Goal: Information Seeking & Learning: Learn about a topic

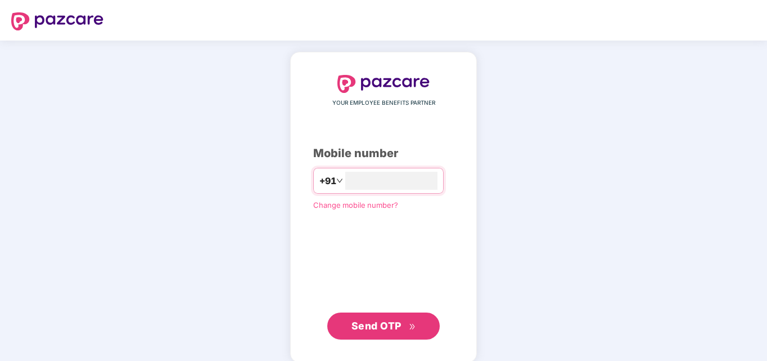
type input "**********"
click at [393, 328] on span "Send OTP" at bounding box center [377, 324] width 50 height 12
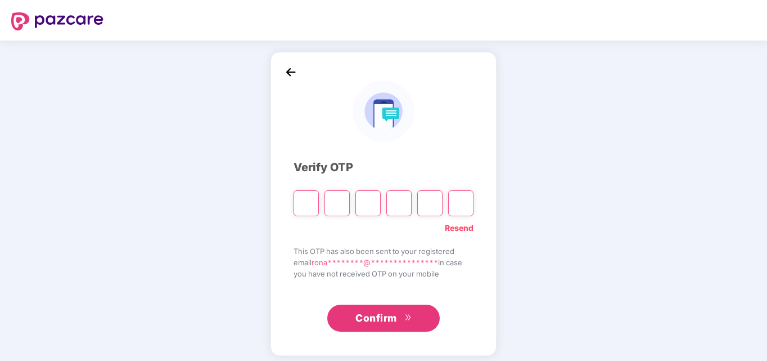
type input "*"
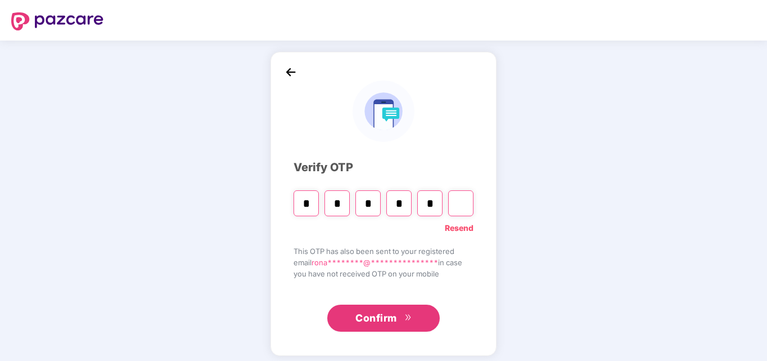
type input "*"
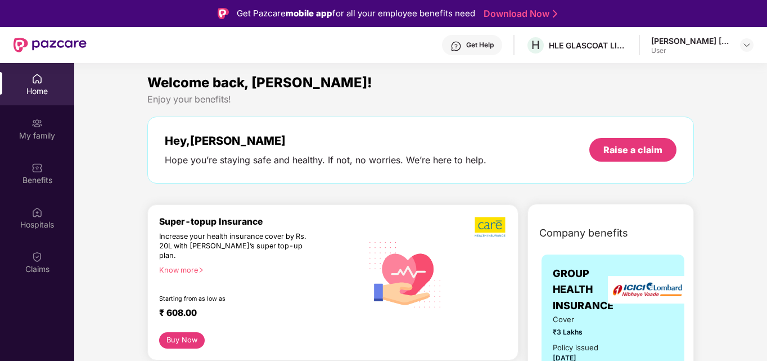
click at [688, 37] on div "[PERSON_NAME] [PERSON_NAME]" at bounding box center [690, 40] width 79 height 11
click at [664, 43] on div "[PERSON_NAME] [PERSON_NAME]" at bounding box center [690, 40] width 79 height 11
click at [30, 130] on div "My family" at bounding box center [37, 135] width 74 height 11
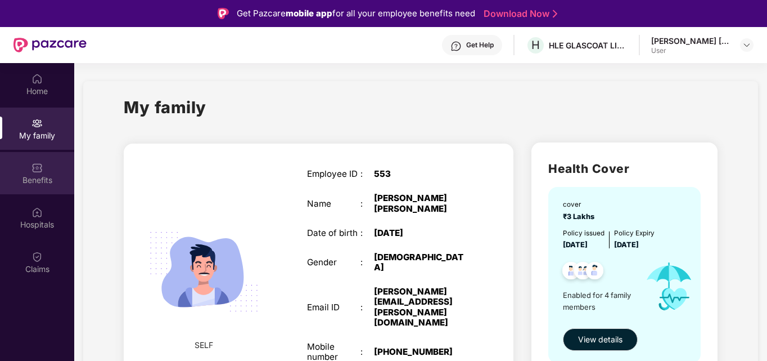
click at [46, 171] on div "Benefits" at bounding box center [37, 173] width 74 height 42
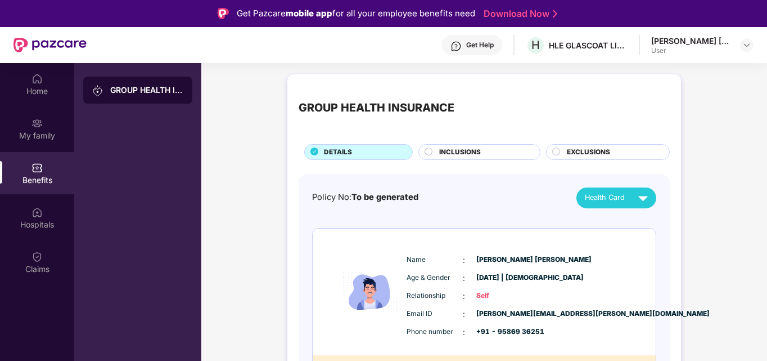
click at [636, 201] on img at bounding box center [643, 198] width 20 height 20
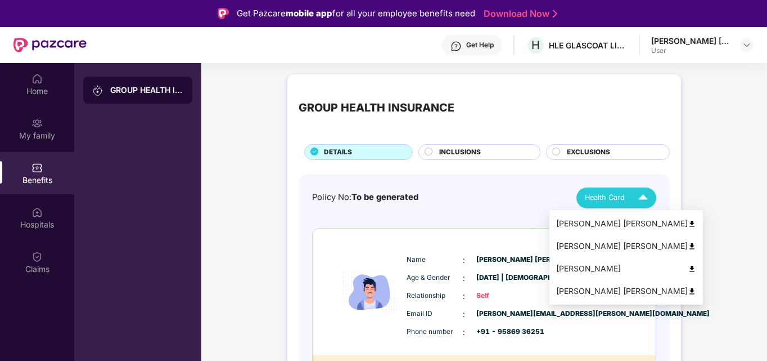
click at [636, 201] on img at bounding box center [643, 198] width 20 height 20
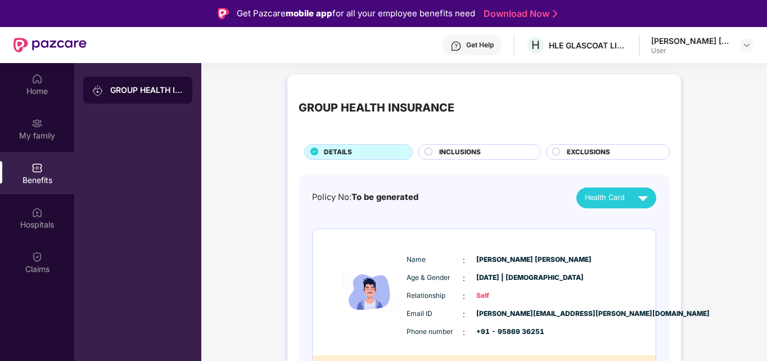
click at [437, 154] on div "INCLUSIONS" at bounding box center [484, 153] width 101 height 12
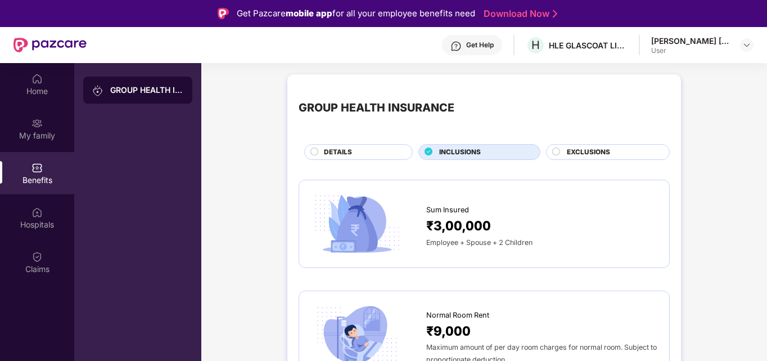
click at [425, 153] on icon at bounding box center [429, 151] width 8 height 8
click at [599, 150] on span "EXCLUSIONS" at bounding box center [588, 152] width 43 height 11
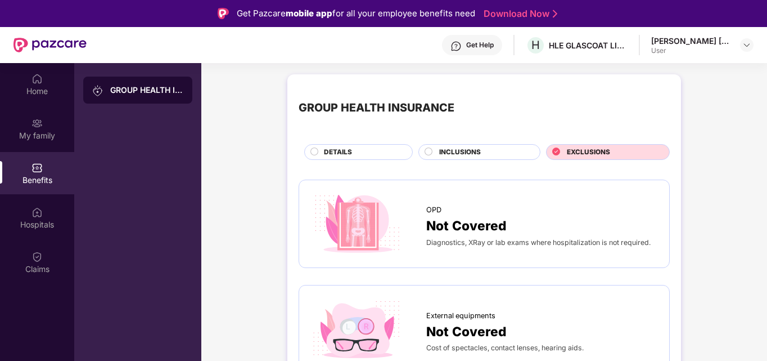
click at [322, 154] on div "DETAILS" at bounding box center [362, 153] width 88 height 12
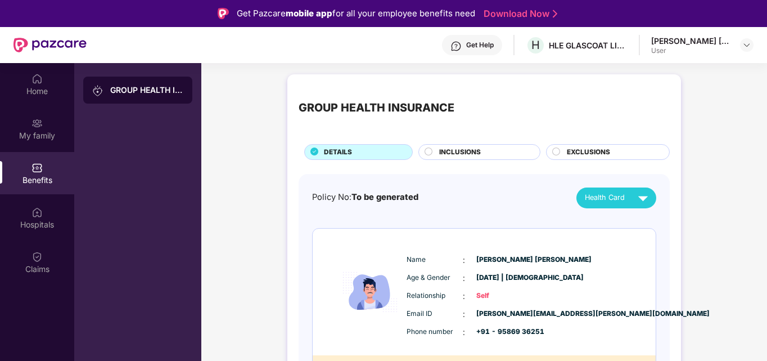
scroll to position [169, 0]
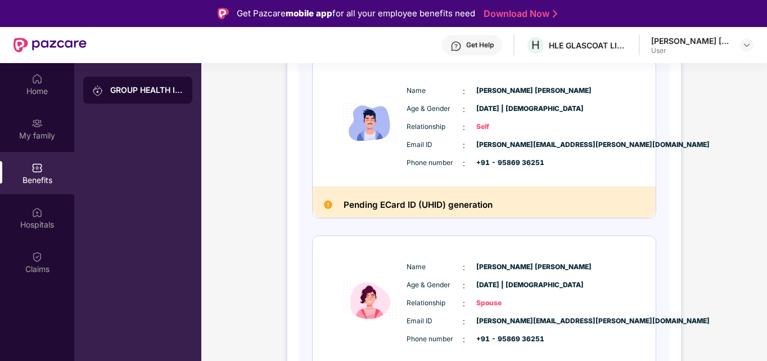
click at [347, 210] on h2 "Pending ECard ID (UHID) generation" at bounding box center [418, 204] width 149 height 15
click at [325, 204] on img at bounding box center [328, 204] width 8 height 8
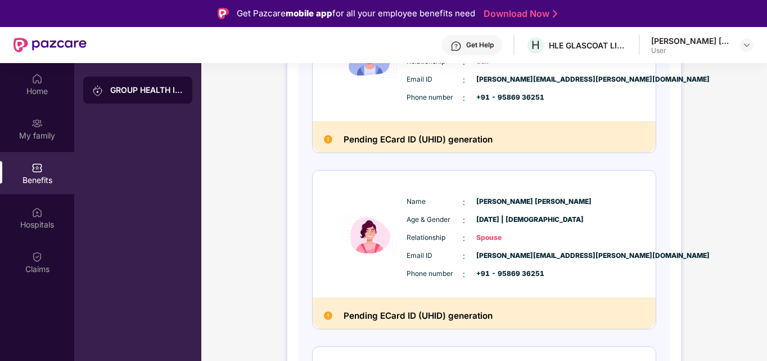
scroll to position [338, 0]
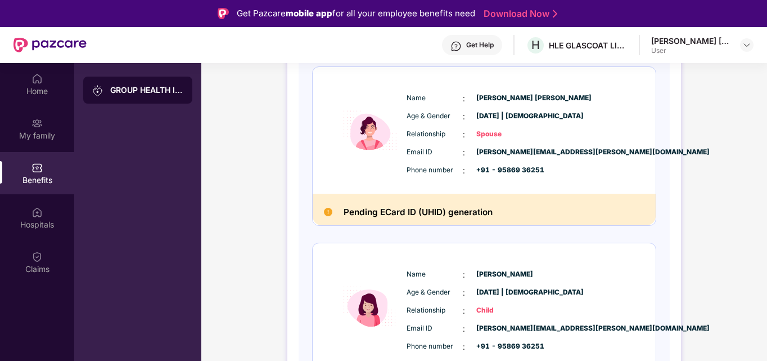
click at [486, 136] on span "Spouse" at bounding box center [505, 134] width 56 height 11
click at [486, 213] on h2 "Pending ECard ID (UHID) generation" at bounding box center [418, 212] width 149 height 15
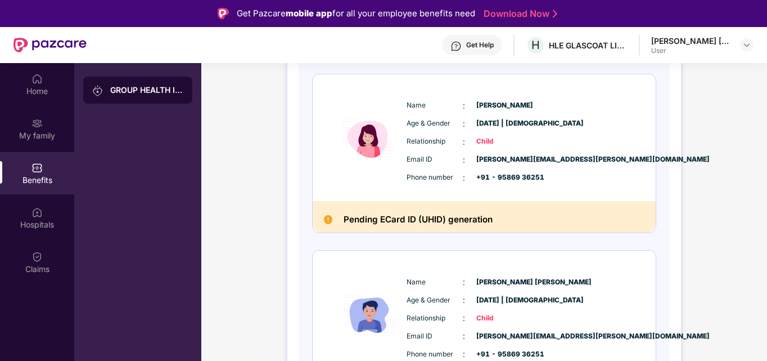
scroll to position [561, 0]
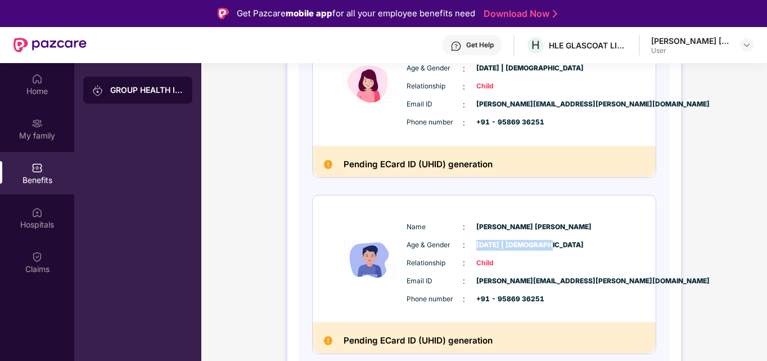
drag, startPoint x: 502, startPoint y: 243, endPoint x: 566, endPoint y: 250, distance: 64.5
click at [566, 250] on div "Age & Gender : [DATE] | [DEMOGRAPHIC_DATA]" at bounding box center [518, 245] width 223 height 12
click at [496, 241] on span "[DATE] | [DEMOGRAPHIC_DATA]" at bounding box center [505, 245] width 56 height 11
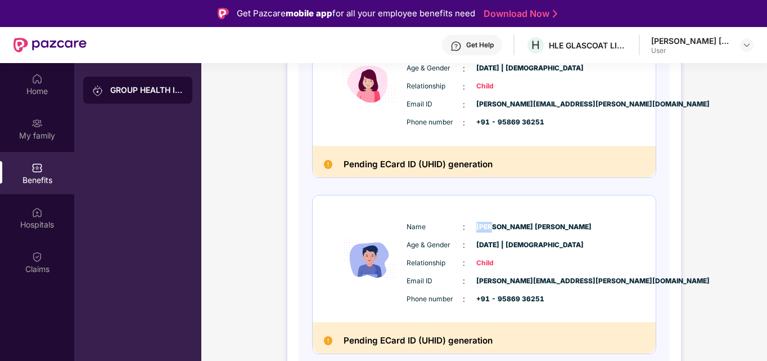
drag, startPoint x: 489, startPoint y: 223, endPoint x: 474, endPoint y: 223, distance: 15.2
click at [474, 223] on div "Name : [PERSON_NAME] [PERSON_NAME]" at bounding box center [518, 227] width 223 height 12
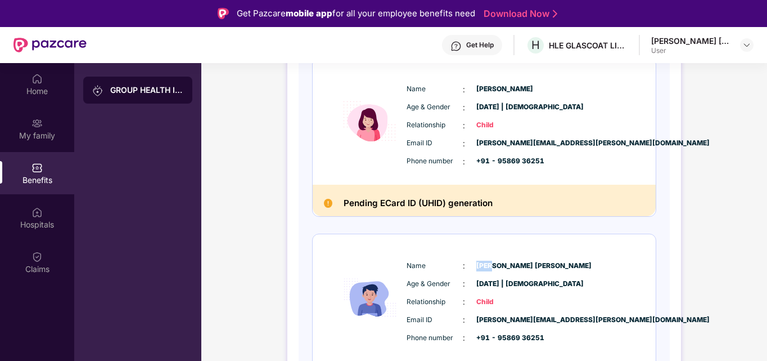
scroll to position [505, 0]
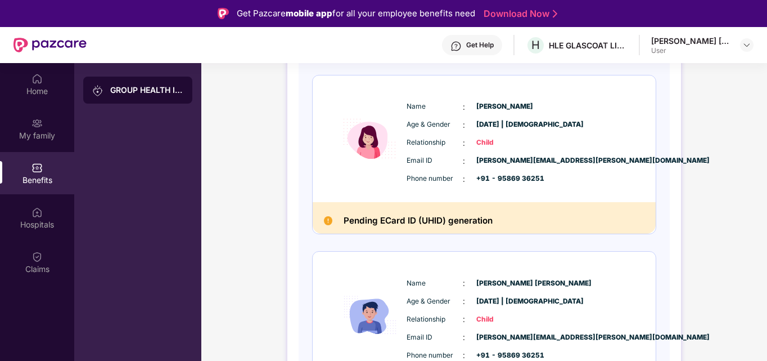
click at [485, 140] on span "Child" at bounding box center [505, 142] width 56 height 11
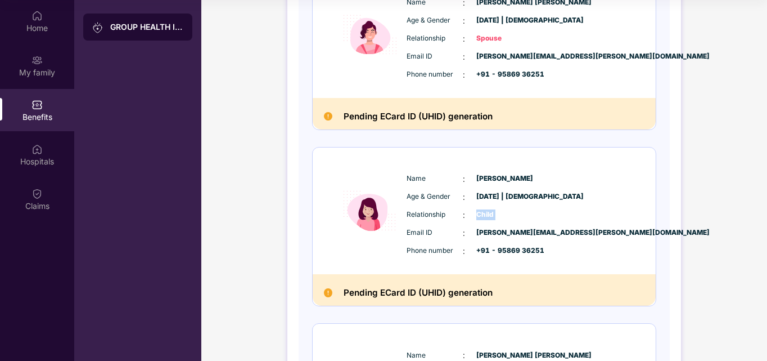
scroll to position [336, 0]
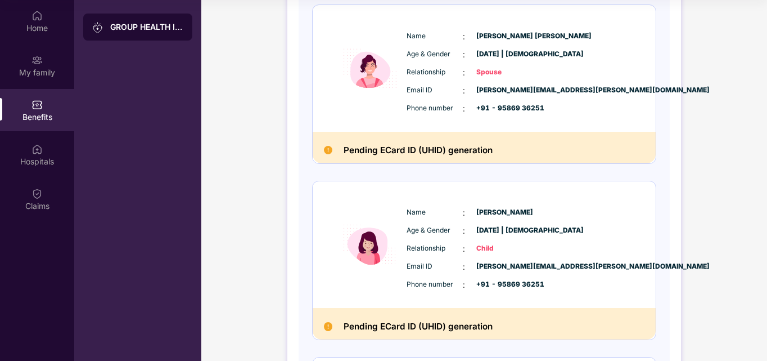
click at [450, 242] on div "Relationship : Child" at bounding box center [518, 248] width 223 height 12
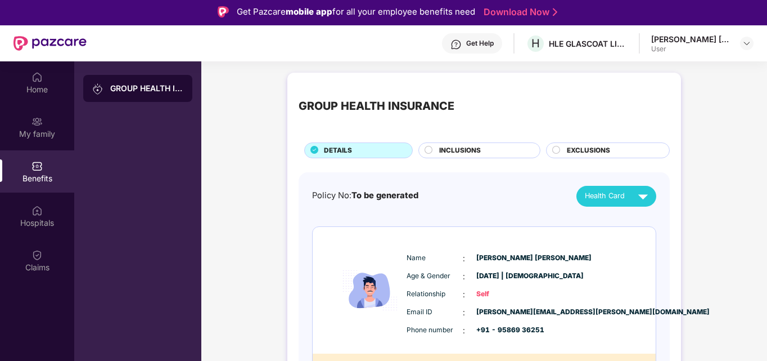
scroll to position [0, 0]
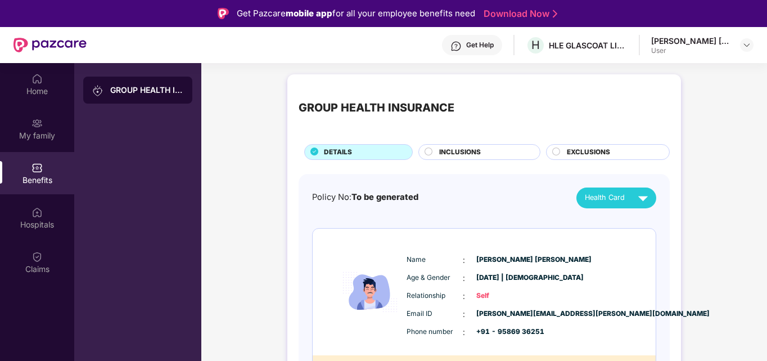
click at [613, 204] on div "Health Card" at bounding box center [619, 198] width 68 height 20
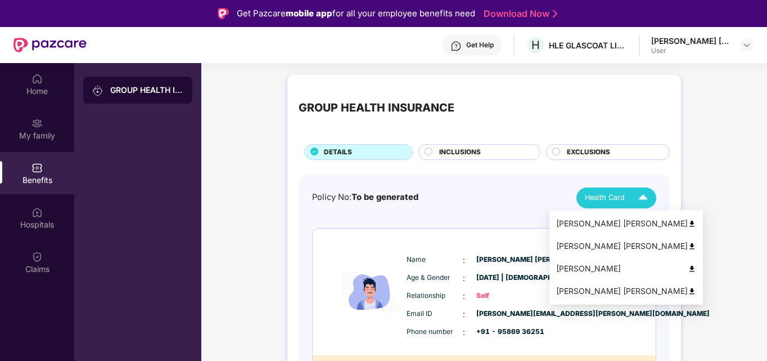
click at [664, 223] on div "[PERSON_NAME] [PERSON_NAME]" at bounding box center [626, 223] width 140 height 12
click at [645, 196] on img at bounding box center [643, 198] width 20 height 20
click at [688, 248] on img at bounding box center [692, 246] width 8 height 8
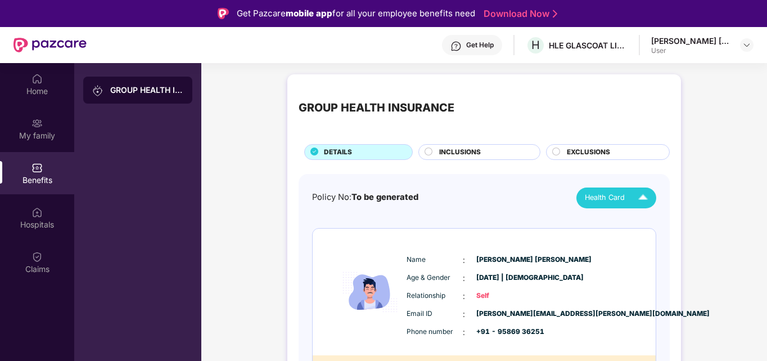
click at [640, 197] on img at bounding box center [643, 198] width 20 height 20
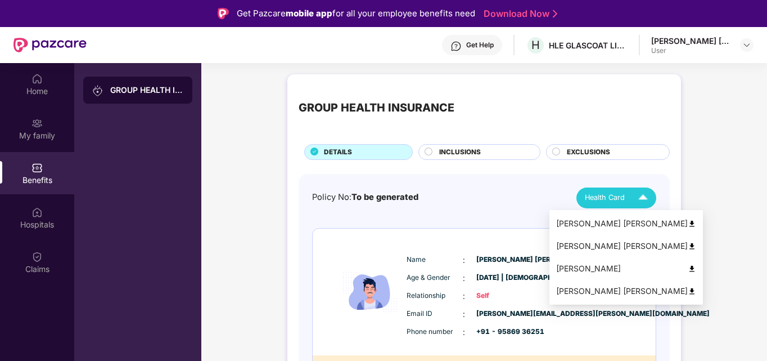
click at [688, 266] on img at bounding box center [692, 268] width 8 height 8
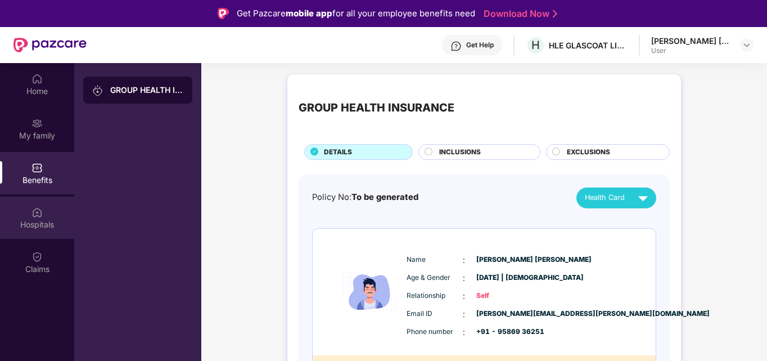
click at [26, 219] on div "Hospitals" at bounding box center [37, 224] width 74 height 11
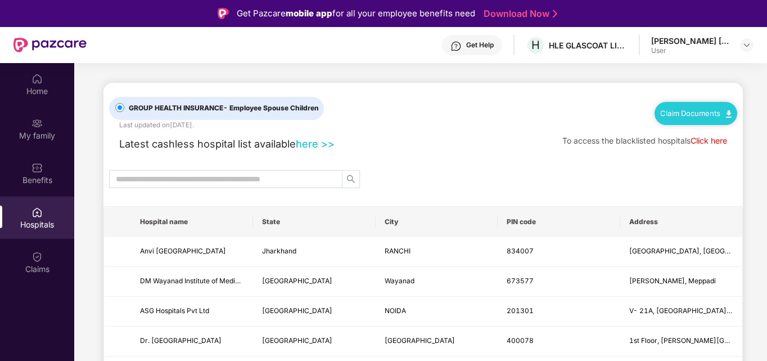
click at [350, 178] on icon "search" at bounding box center [351, 178] width 9 height 9
click at [311, 178] on input "text" at bounding box center [221, 179] width 211 height 12
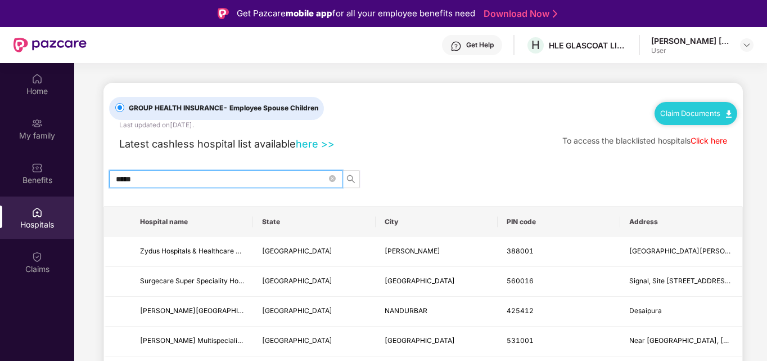
type input "*****"
click at [329, 143] on link "here >>" at bounding box center [315, 143] width 39 height 12
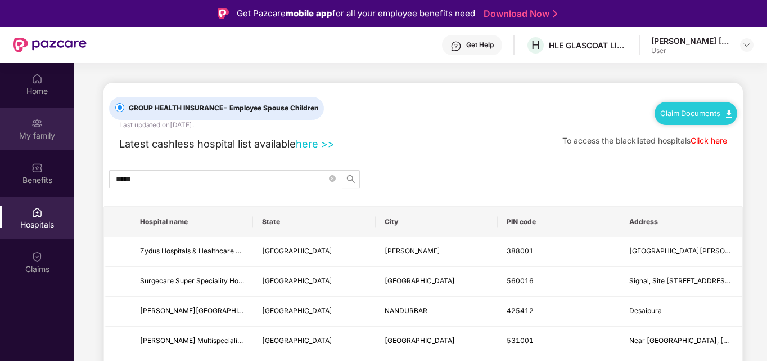
click at [51, 136] on div "My family" at bounding box center [37, 135] width 74 height 11
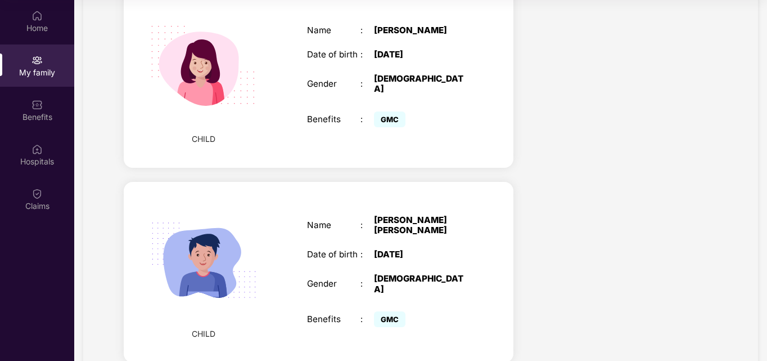
scroll to position [598, 0]
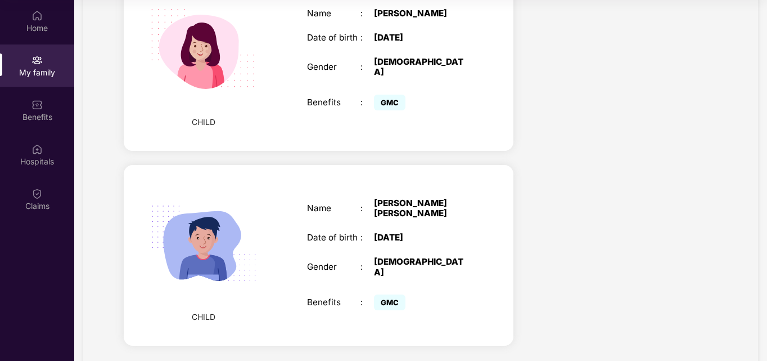
drag, startPoint x: 372, startPoint y: 213, endPoint x: 473, endPoint y: 211, distance: 100.7
click at [473, 211] on div "Name : [PERSON_NAME] [PERSON_NAME] Date of birth : [DEMOGRAPHIC_DATA] Gender : …" at bounding box center [388, 255] width 184 height 143
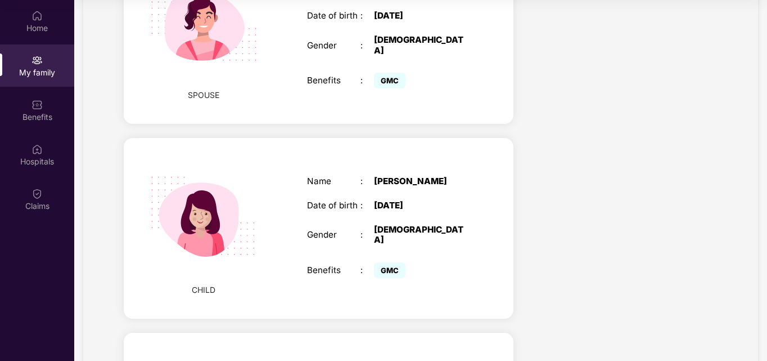
scroll to position [429, 0]
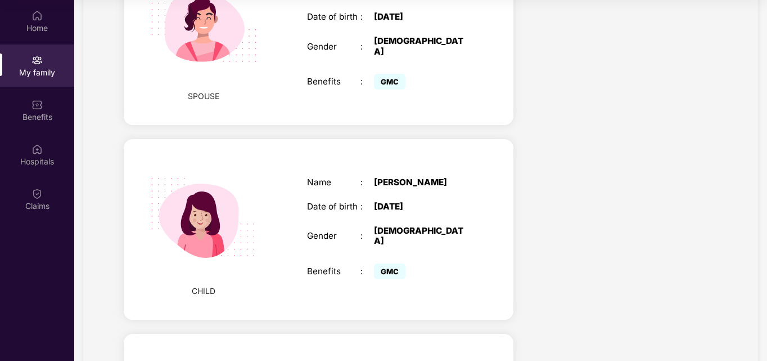
drag, startPoint x: 372, startPoint y: 190, endPoint x: 480, endPoint y: 186, distance: 108.6
click at [480, 186] on div "CHILD Name : [PERSON_NAME] Date of birth : [DEMOGRAPHIC_DATA] Gender : [DEMOGRA…" at bounding box center [319, 229] width 390 height 181
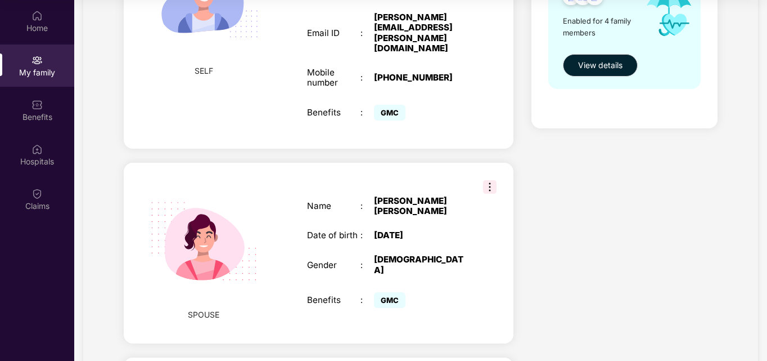
scroll to position [204, 0]
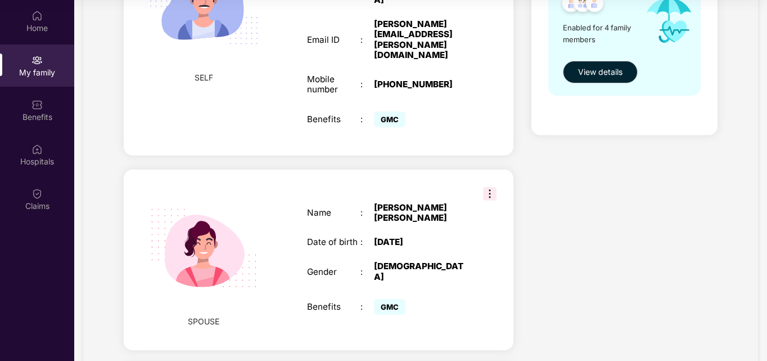
drag, startPoint x: 379, startPoint y: 217, endPoint x: 439, endPoint y: 217, distance: 60.8
click at [439, 237] on div "[DATE]" at bounding box center [421, 242] width 94 height 10
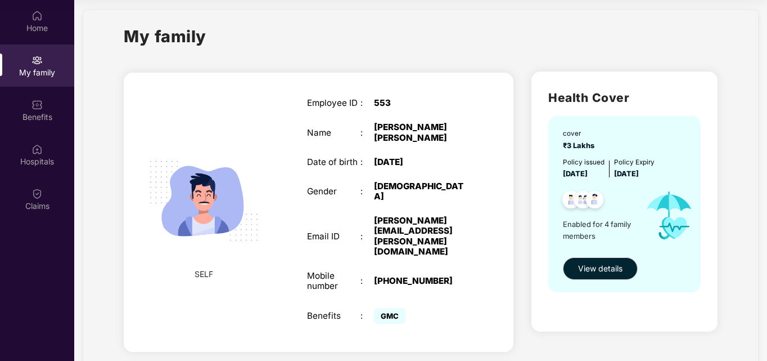
scroll to position [0, 0]
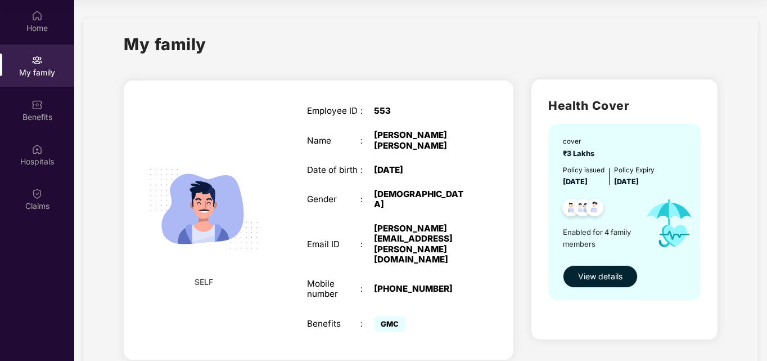
click at [590, 283] on button "View details" at bounding box center [600, 276] width 75 height 23
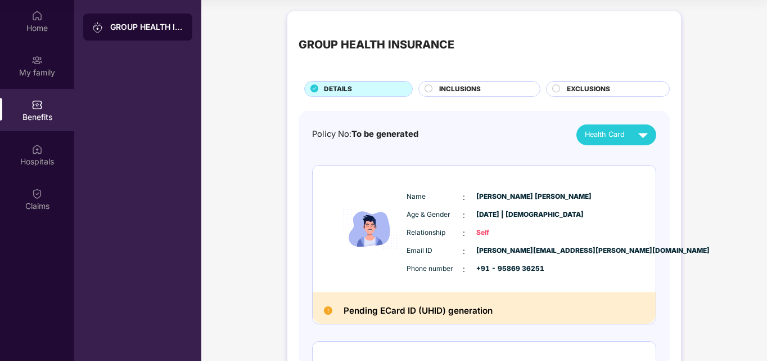
click at [605, 88] on span "EXCLUSIONS" at bounding box center [588, 89] width 43 height 11
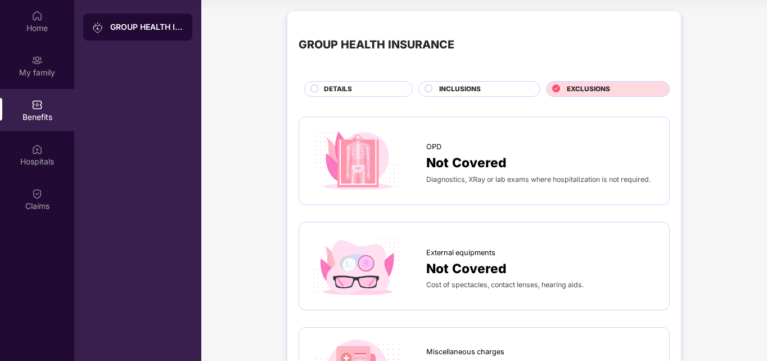
click at [506, 89] on div "INCLUSIONS" at bounding box center [484, 90] width 101 height 12
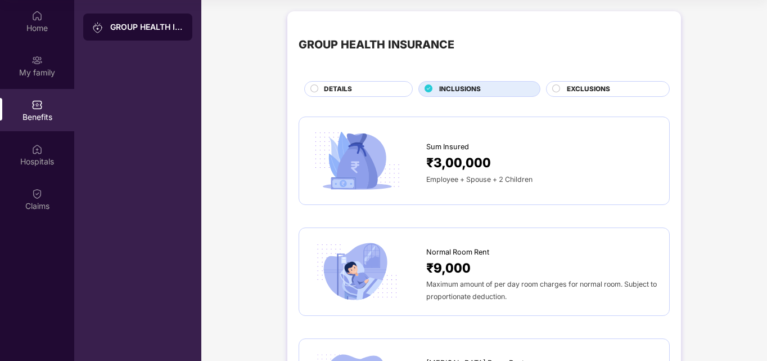
click at [570, 87] on span "EXCLUSIONS" at bounding box center [588, 89] width 43 height 11
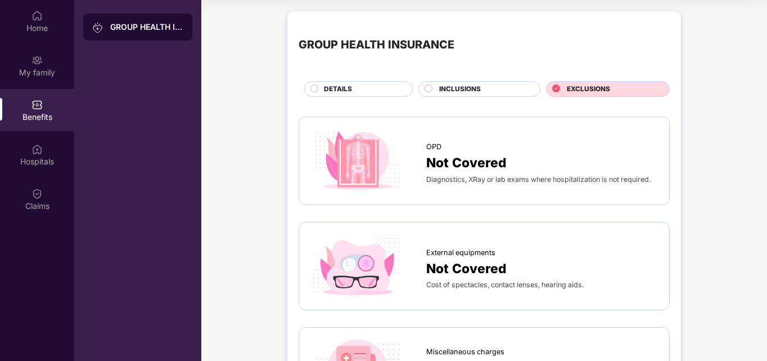
click at [443, 89] on span "INCLUSIONS" at bounding box center [460, 89] width 42 height 11
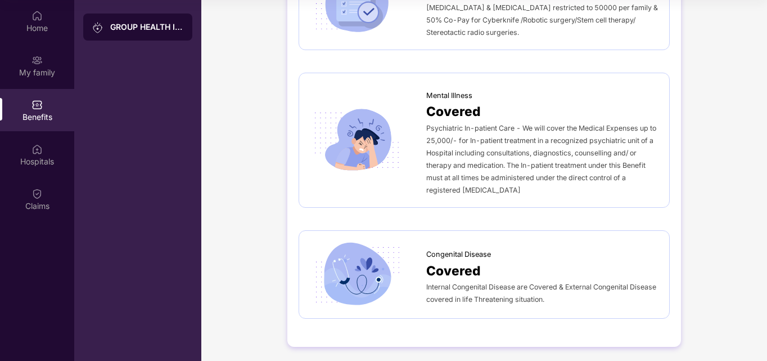
scroll to position [1873, 0]
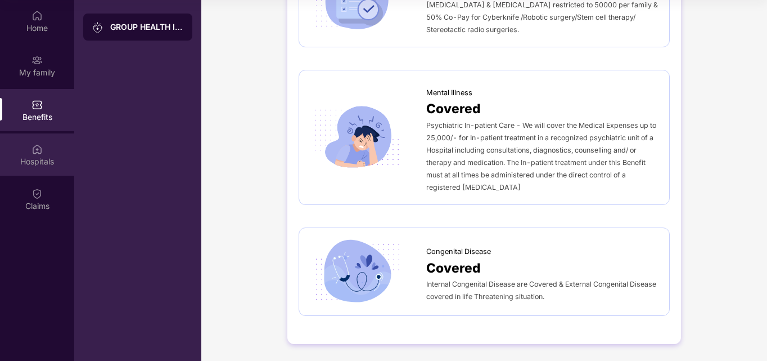
click at [38, 160] on div "Hospitals" at bounding box center [37, 161] width 74 height 11
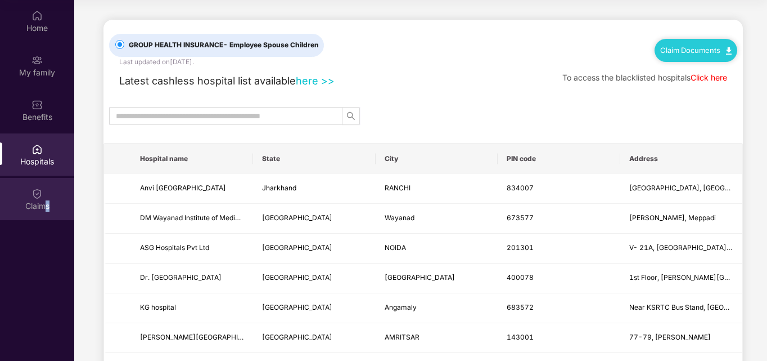
click at [47, 203] on div "Claims" at bounding box center [37, 205] width 74 height 11
